Goal: Find specific page/section: Find specific page/section

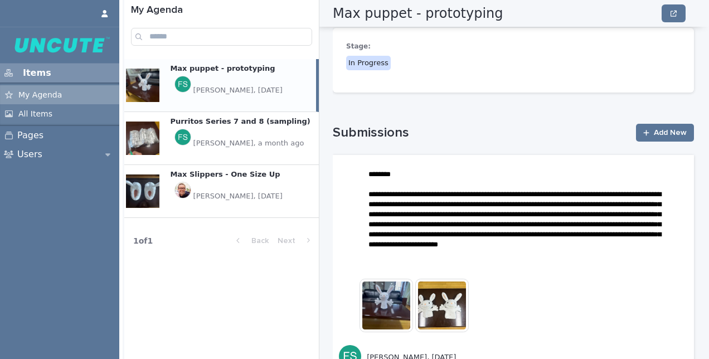
scroll to position [108, 0]
click at [222, 124] on p "Purritos Series 7 and 8 (sampling)" at bounding box center [241, 120] width 142 height 12
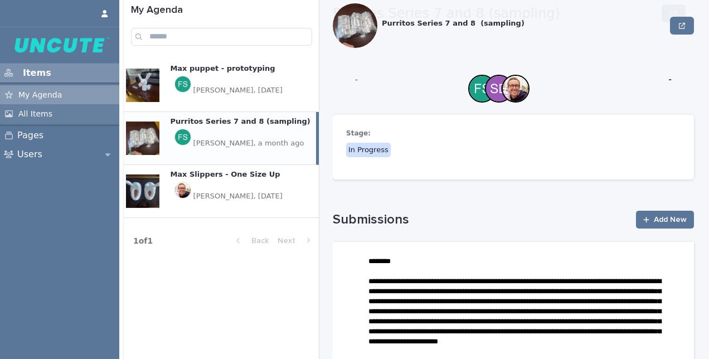
scroll to position [108, 0]
